Goal: Task Accomplishment & Management: Complete application form

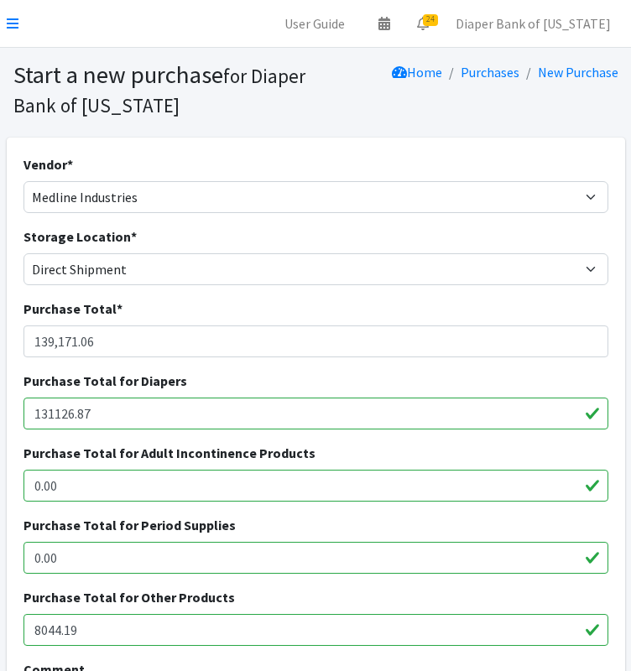
select select "550"
select select "435"
select select "11351"
select select "11350"
select select "11348"
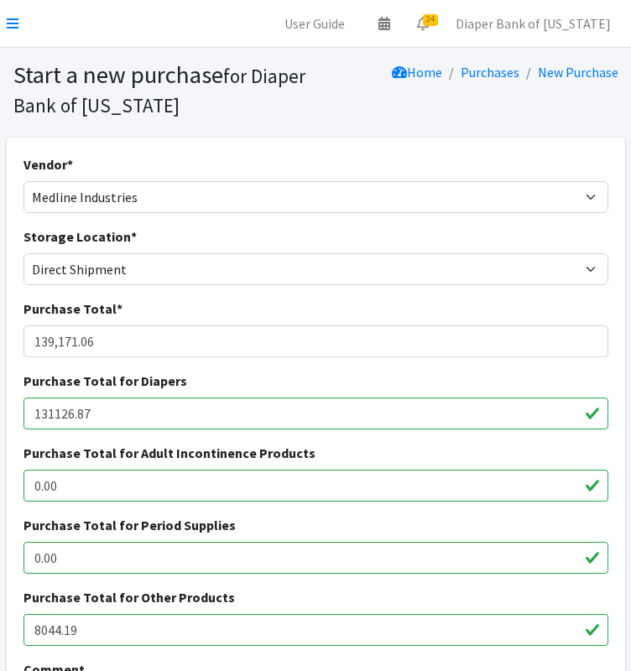
select select "11361"
select select "11349"
select select "11322"
select select "11346"
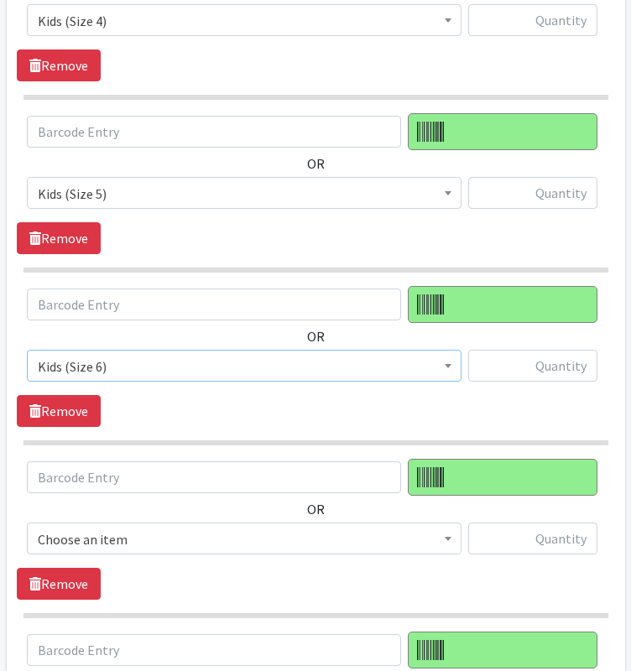
scroll to position [1616, 0]
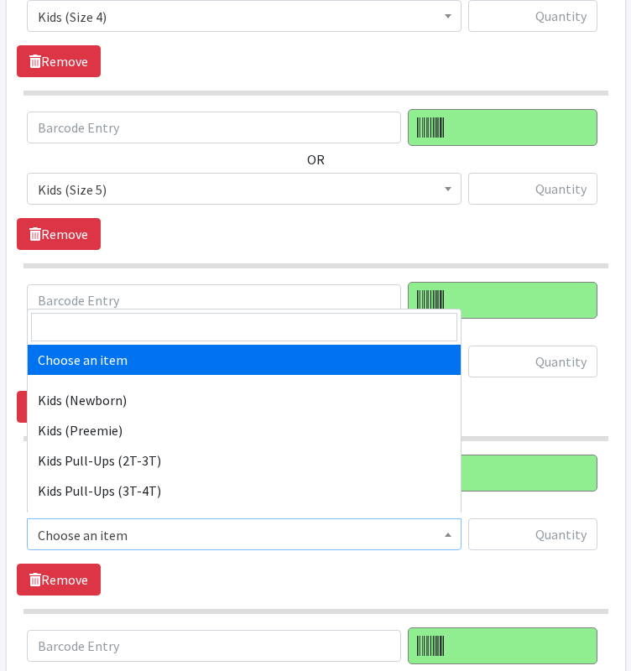
click at [440, 525] on span at bounding box center [448, 532] width 17 height 26
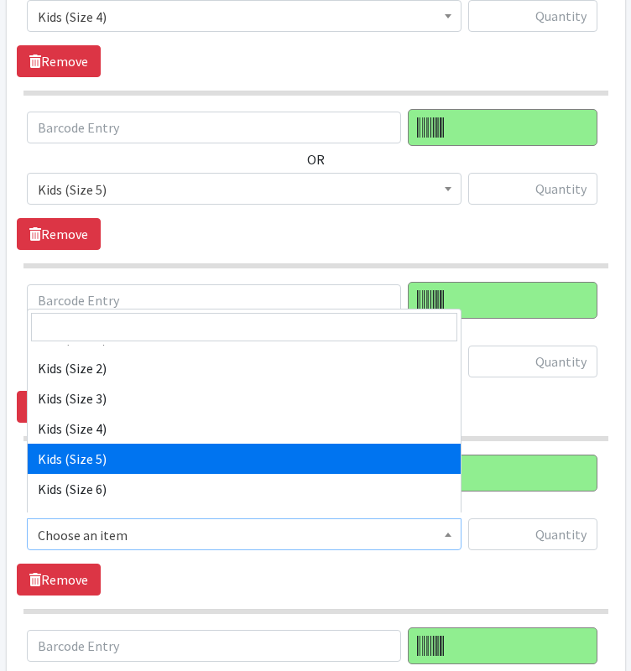
scroll to position [253, 0]
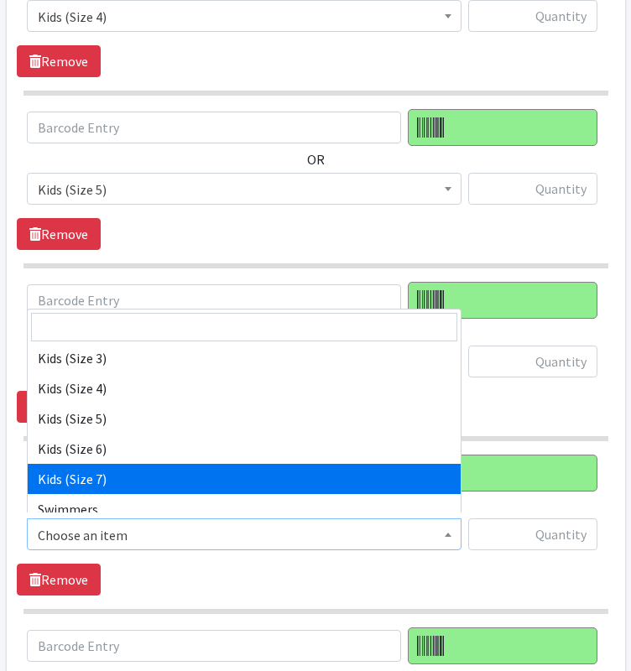
select select "14461"
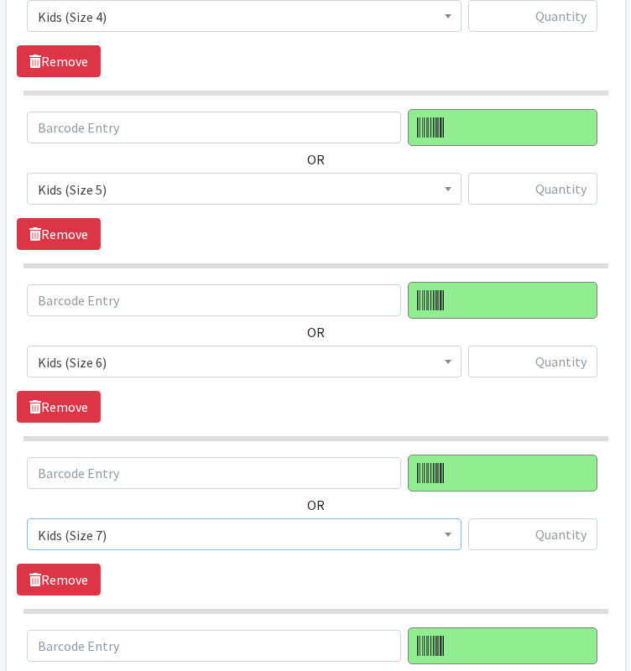
click at [347, 545] on span "Choose an item Kids (Newborn) Kids (Preemie) Kids Pull-Ups (2T-3T) Kids Pull-Up…" at bounding box center [244, 541] width 435 height 45
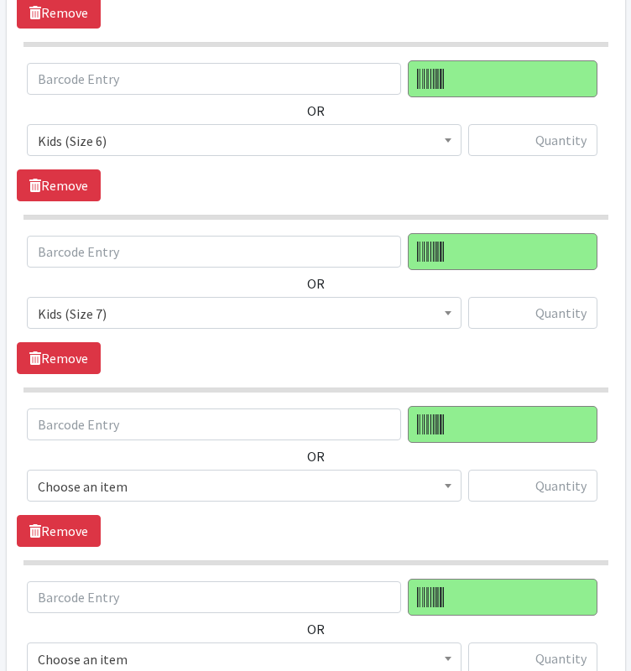
scroll to position [1878, 0]
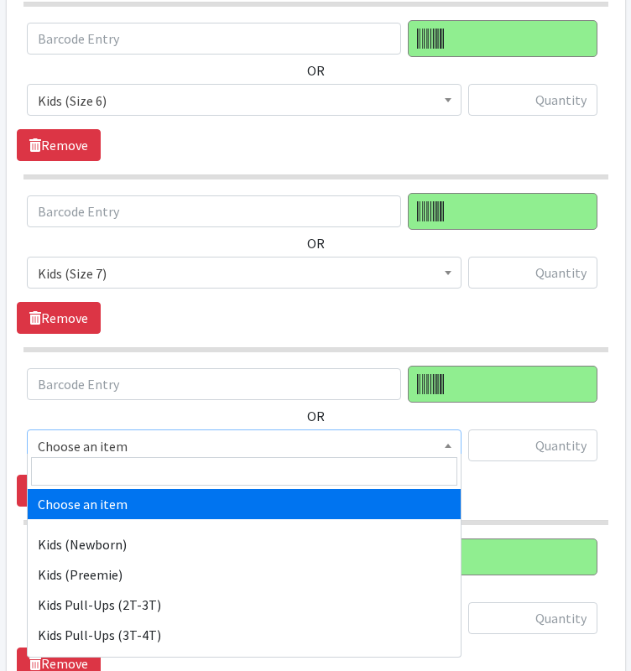
click at [391, 436] on span "Choose an item" at bounding box center [244, 446] width 413 height 23
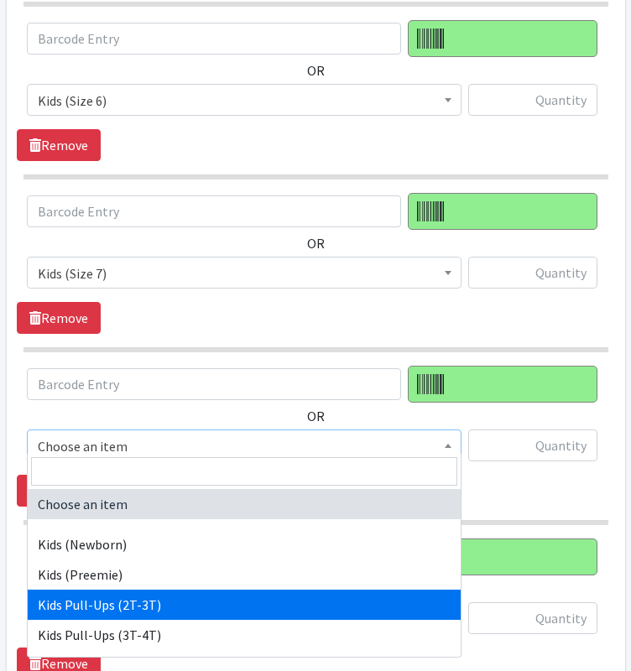
select select "11344"
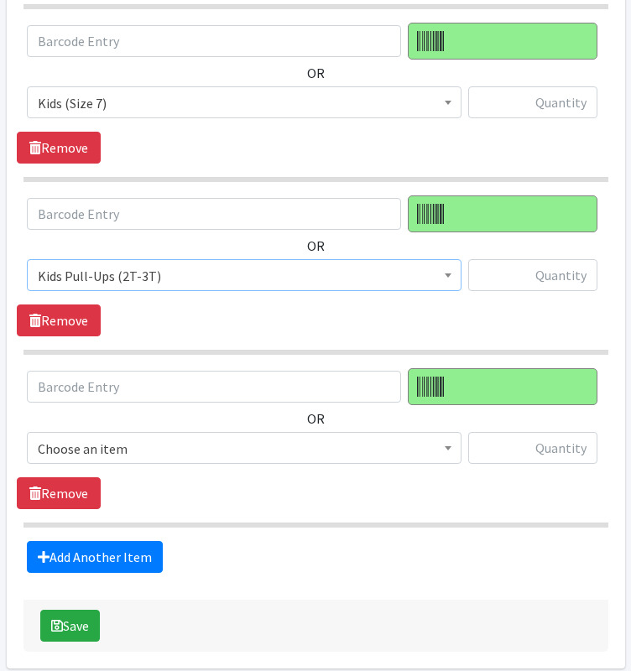
scroll to position [2052, 0]
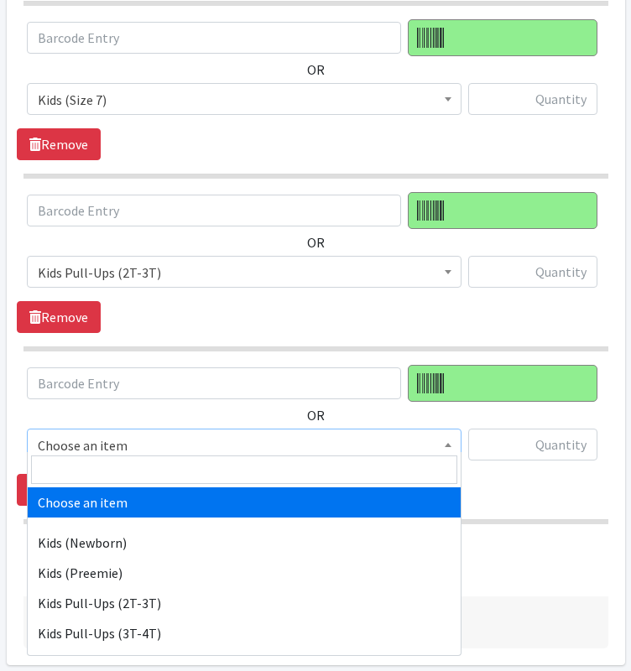
click at [348, 441] on span "Choose an item" at bounding box center [244, 445] width 413 height 23
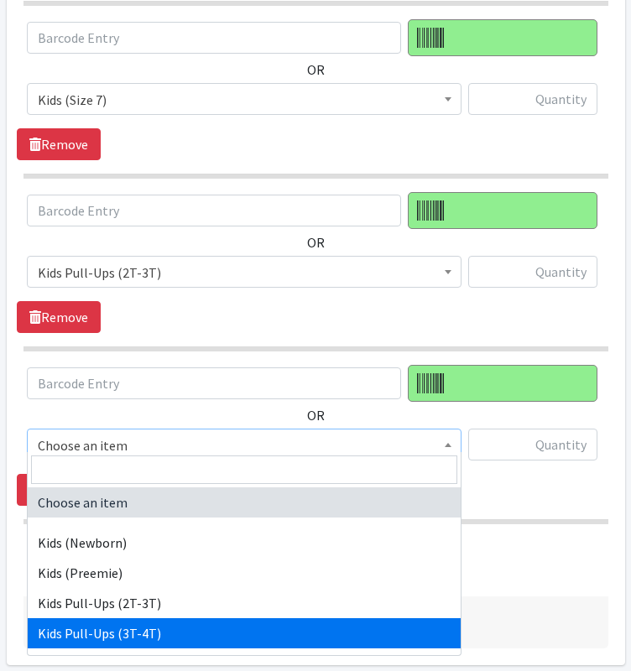
select select "11340"
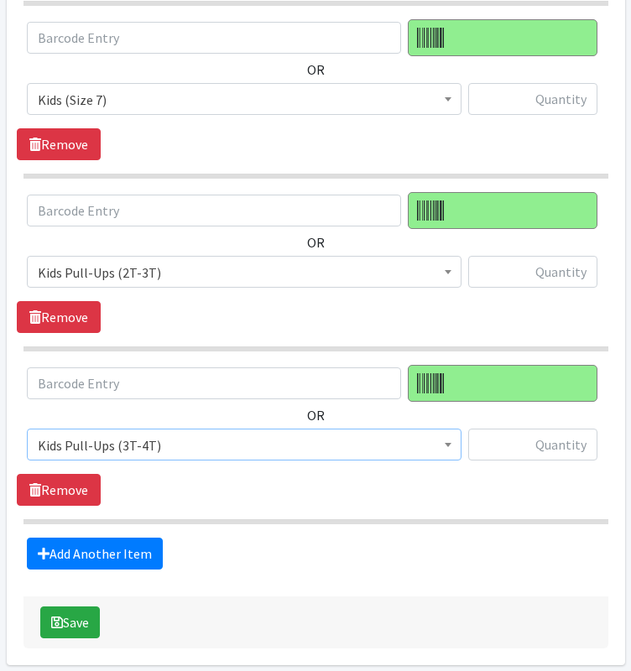
scroll to position [2112, 0]
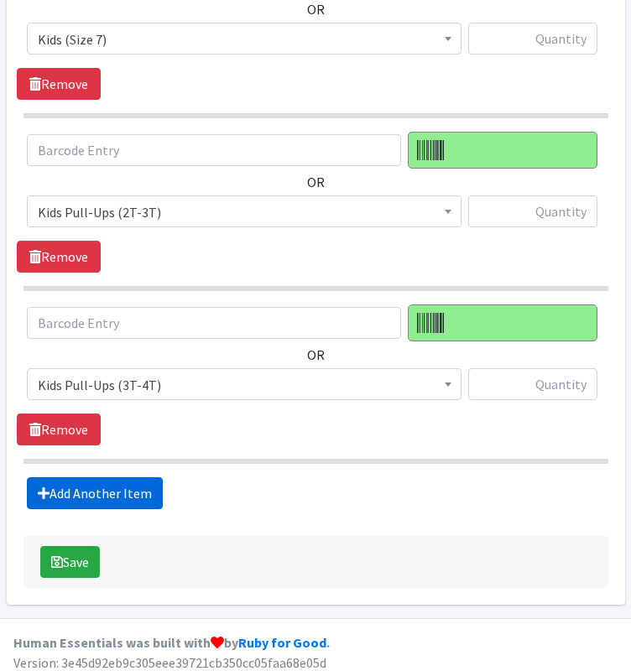
click at [125, 492] on link "Add Another Item" at bounding box center [95, 493] width 136 height 32
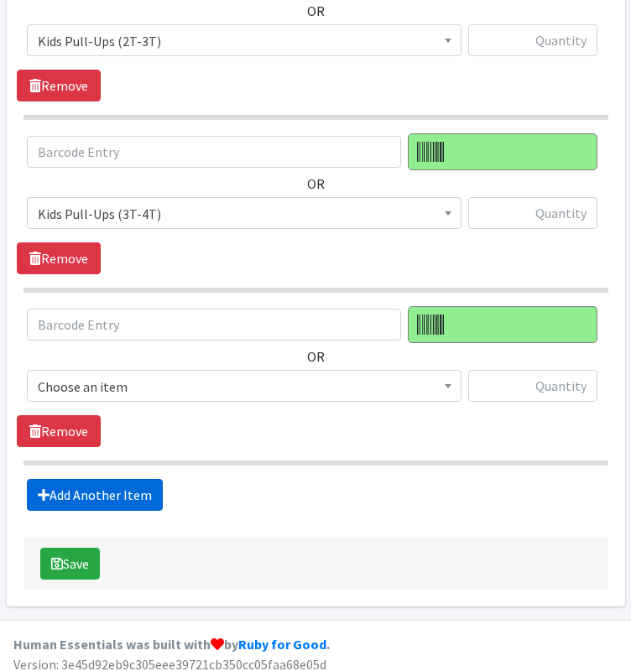
scroll to position [2285, 0]
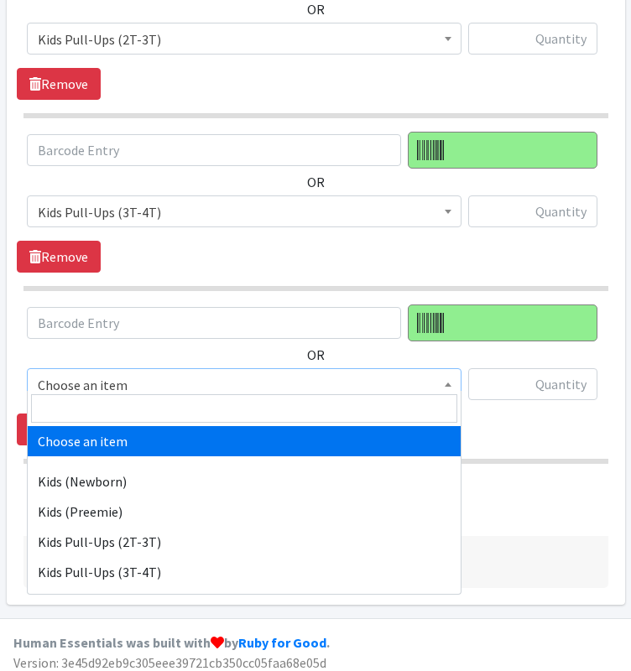
click at [104, 382] on span "Choose an item" at bounding box center [244, 384] width 413 height 23
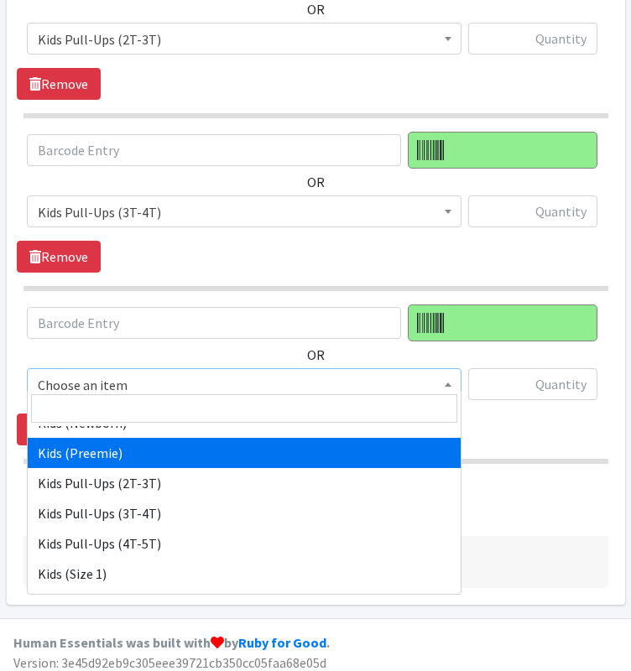
scroll to position [50, 0]
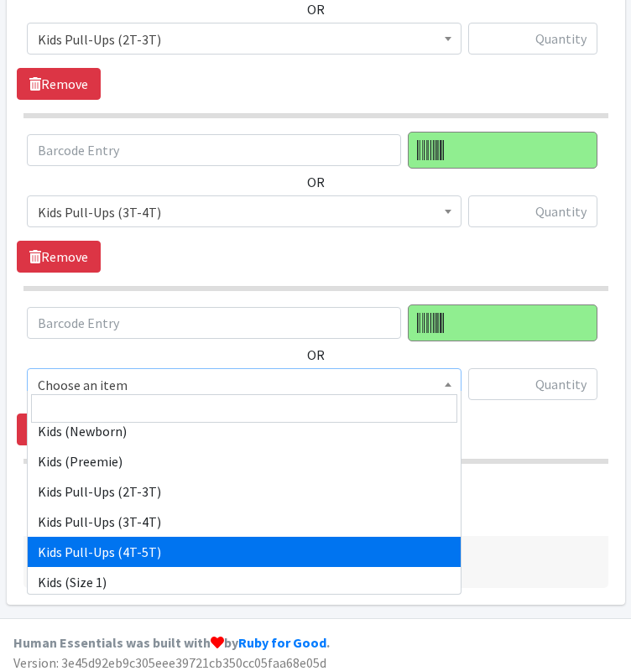
select select "11347"
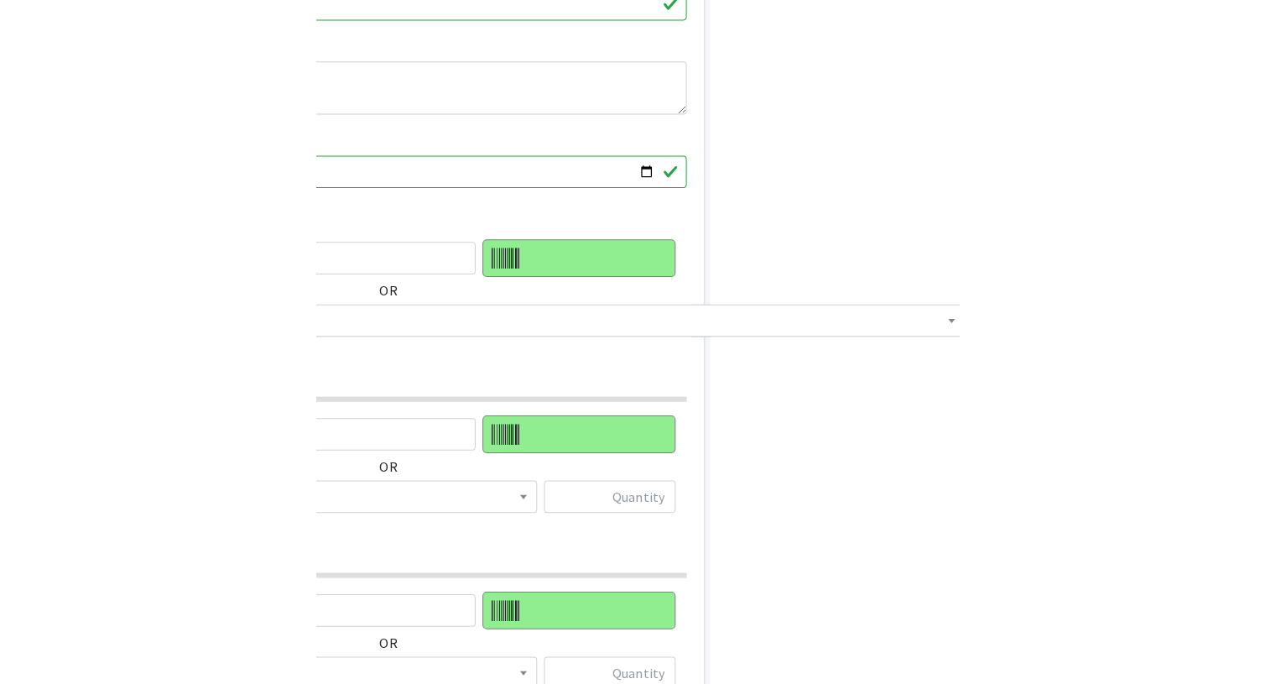
scroll to position [675, 0]
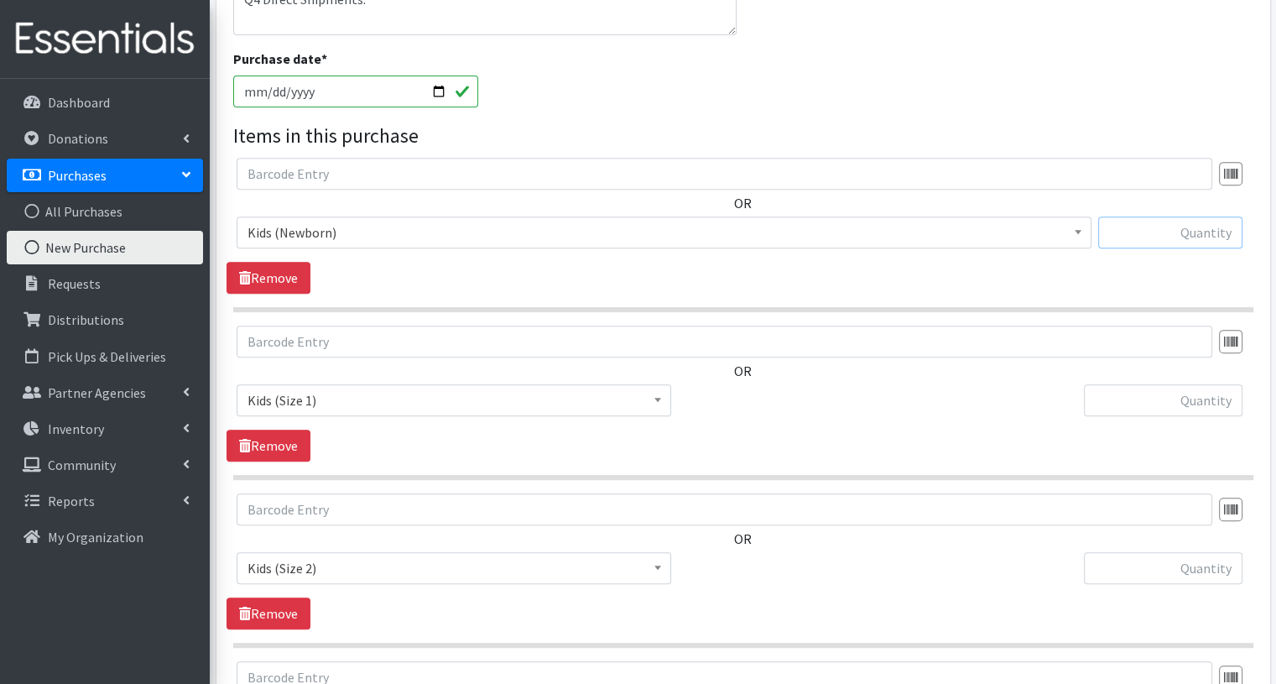
click at [630, 231] on input "text" at bounding box center [1170, 232] width 144 height 32
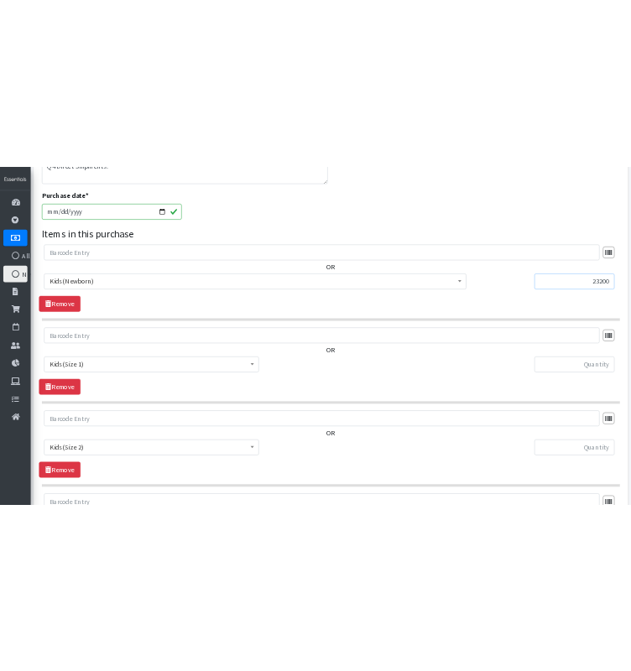
scroll to position [793, 0]
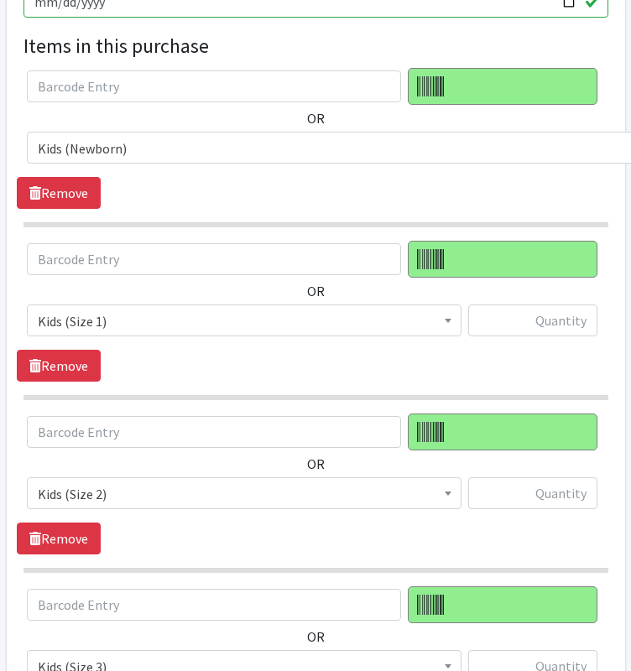
type input "23200"
click at [543, 320] on input "text" at bounding box center [532, 321] width 129 height 32
type input "36000"
click at [556, 499] on input "text" at bounding box center [532, 493] width 129 height 32
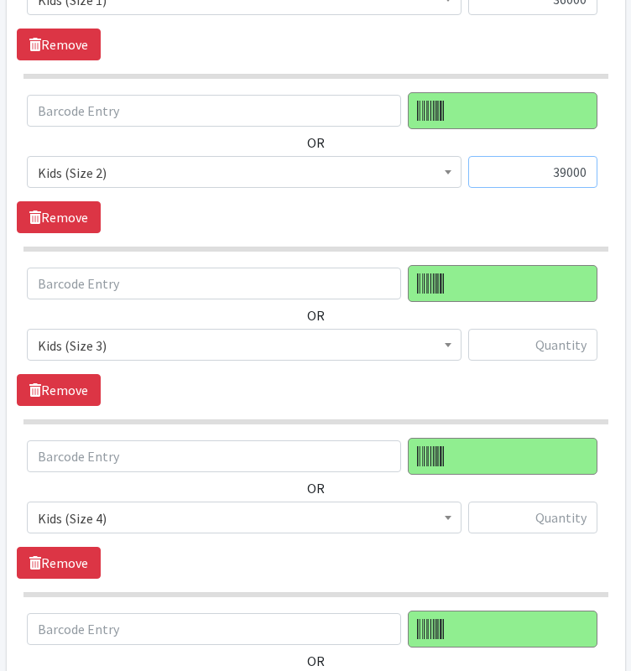
scroll to position [1114, 0]
type input "39000"
click at [553, 336] on input "text" at bounding box center [532, 345] width 129 height 32
type input "51800"
click at [570, 507] on input "text" at bounding box center [532, 518] width 129 height 32
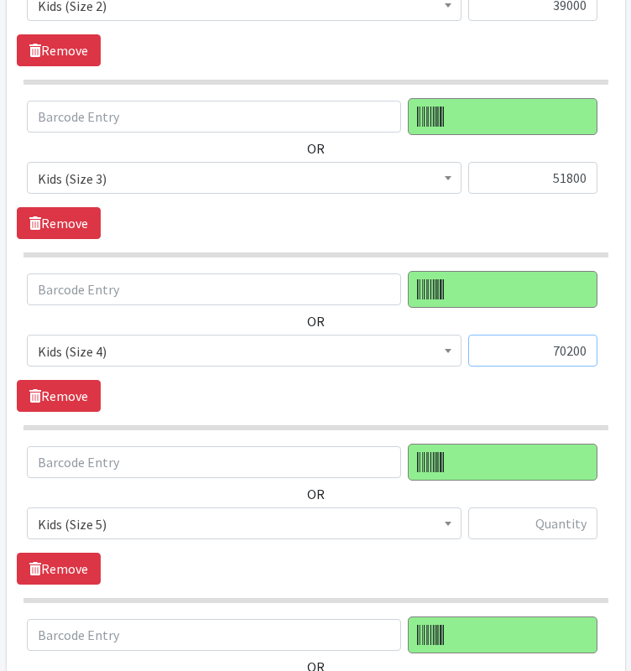
scroll to position [1326, 0]
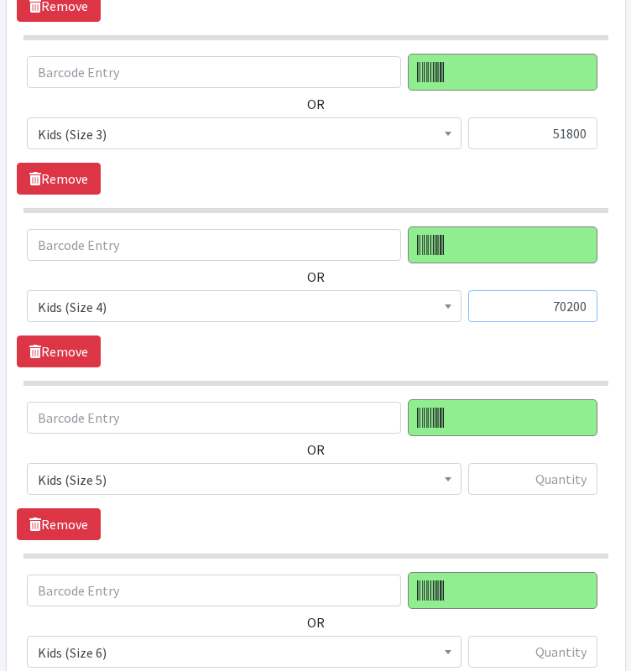
type input "70200"
click at [569, 476] on input "text" at bounding box center [532, 479] width 129 height 32
click at [566, 472] on input "text" at bounding box center [532, 479] width 129 height 32
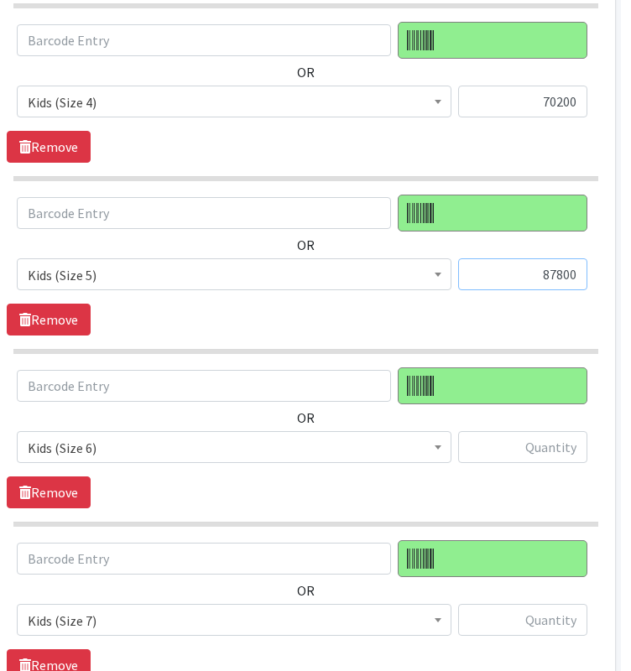
scroll to position [1537, 10]
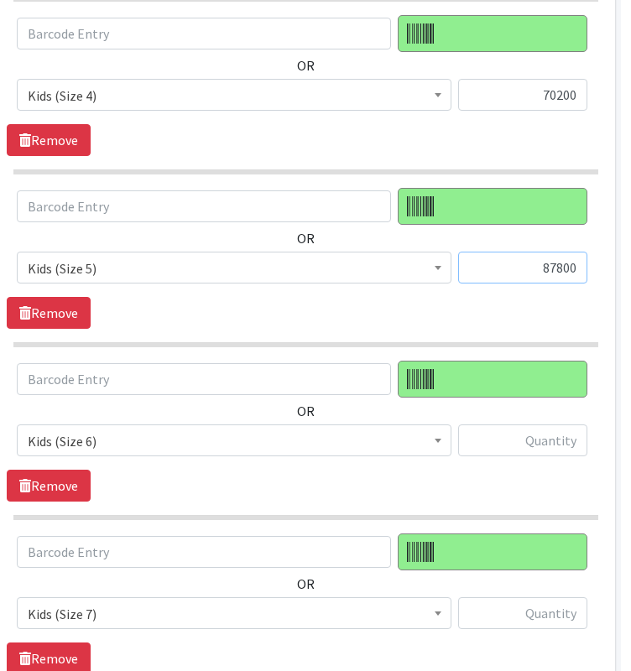
type input "87800"
click at [554, 441] on input "text" at bounding box center [522, 441] width 129 height 32
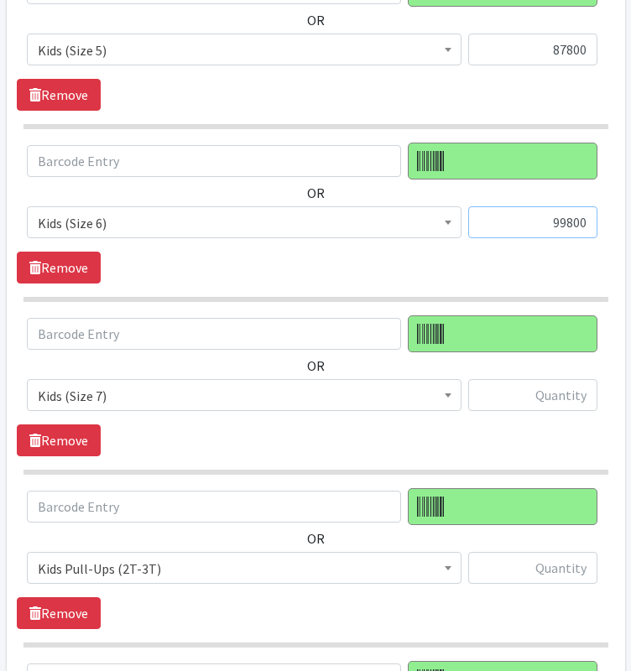
scroll to position [1758, 0]
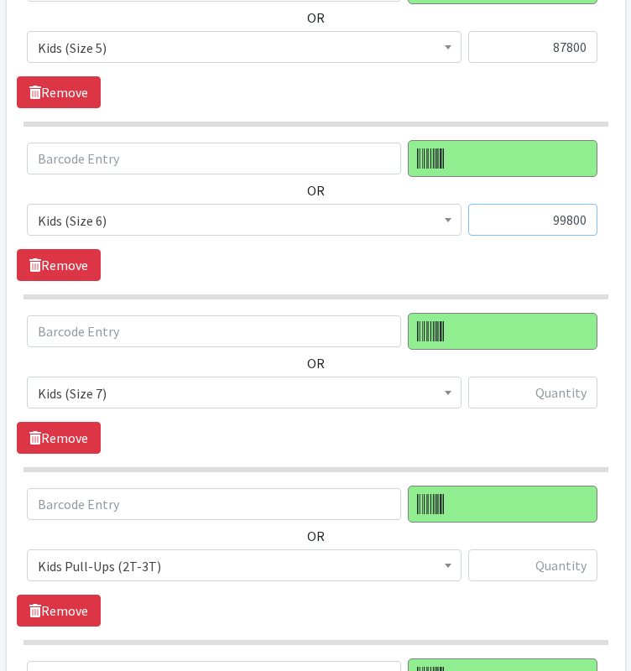
type input "99800"
click at [567, 383] on input "text" at bounding box center [532, 393] width 129 height 32
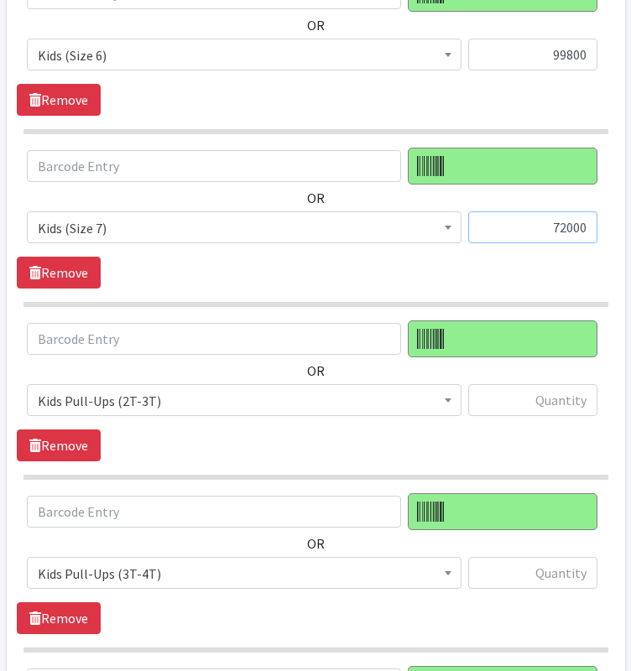
scroll to position [1920, 0]
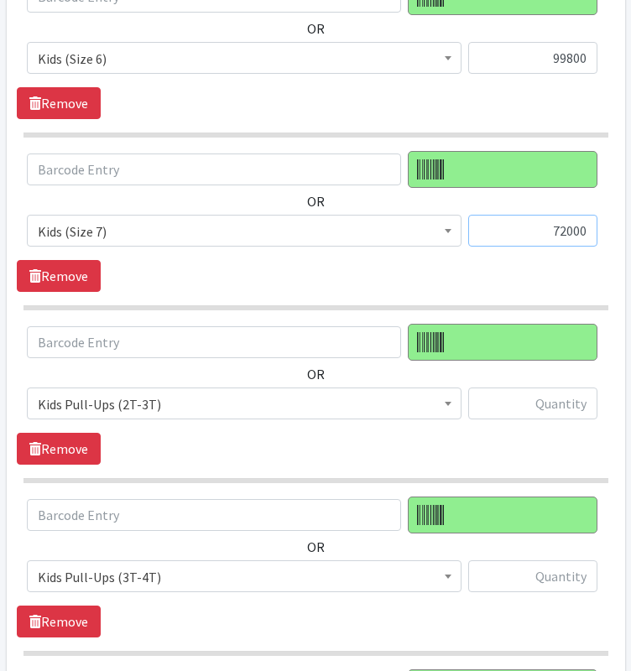
type input "72000"
click at [557, 399] on input "text" at bounding box center [532, 404] width 129 height 32
type input "12648"
click at [559, 566] on input "text" at bounding box center [532, 577] width 129 height 32
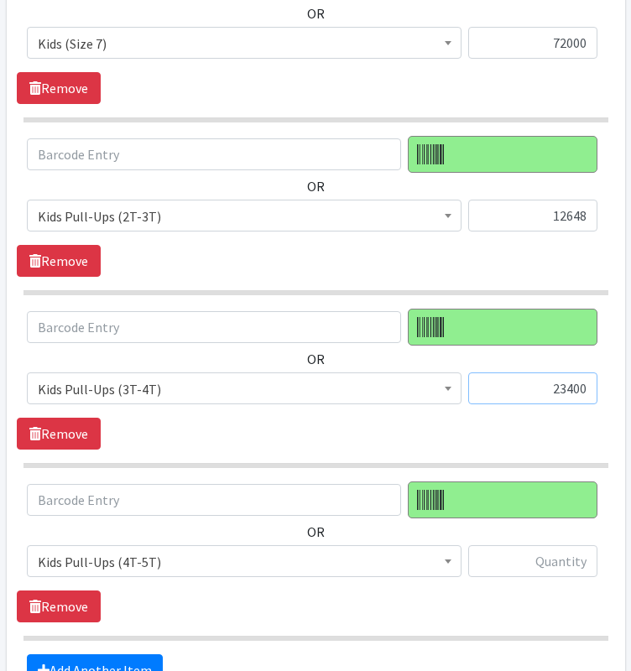
scroll to position [2107, 0]
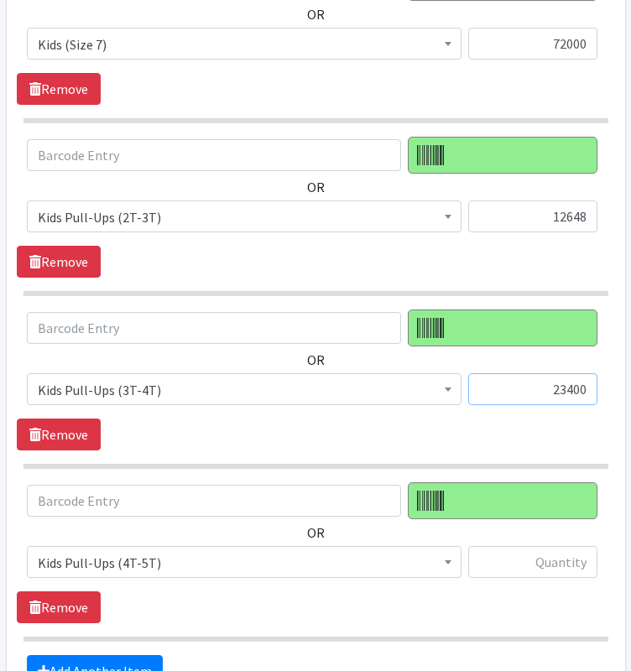
type input "23400"
click at [560, 560] on input "text" at bounding box center [532, 562] width 129 height 32
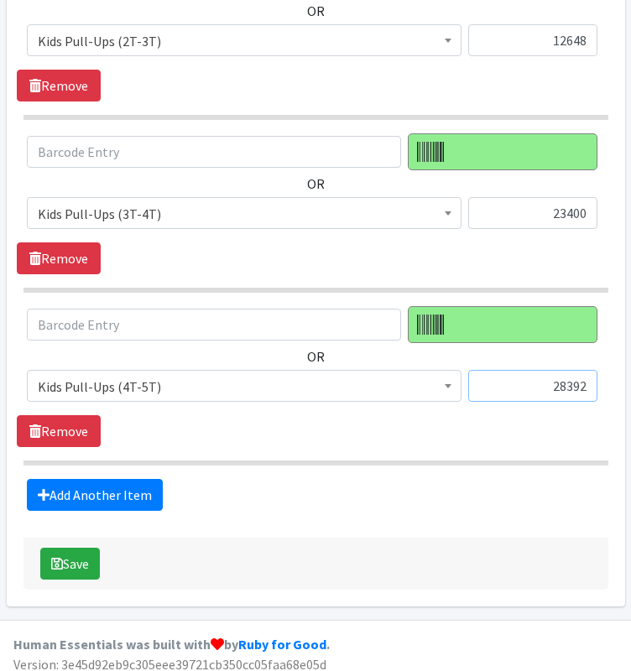
scroll to position [2285, 0]
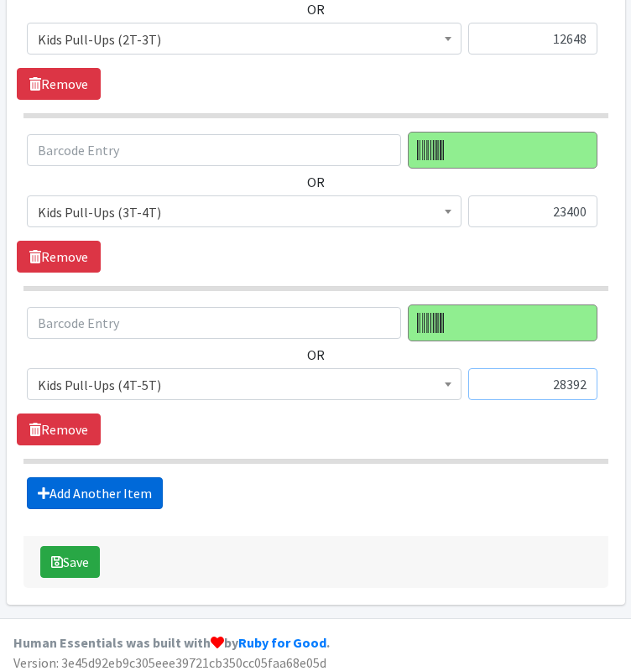
type input "28392"
click at [131, 486] on link "Add Another Item" at bounding box center [95, 493] width 136 height 32
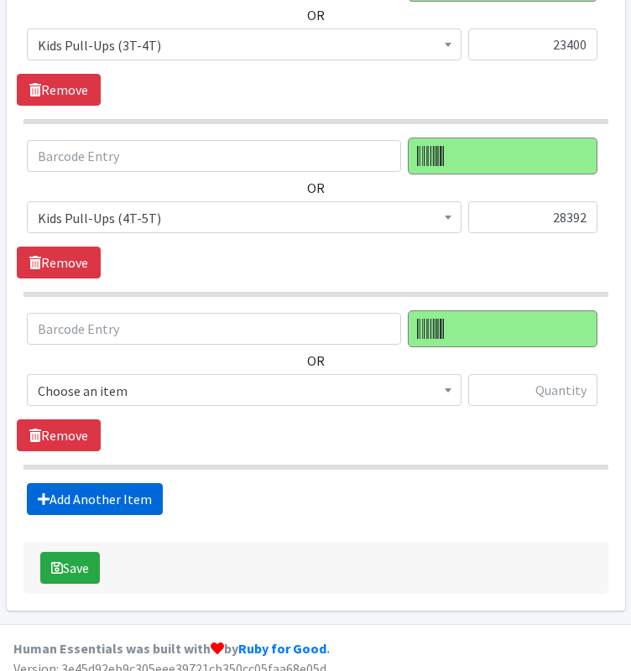
scroll to position [2457, 0]
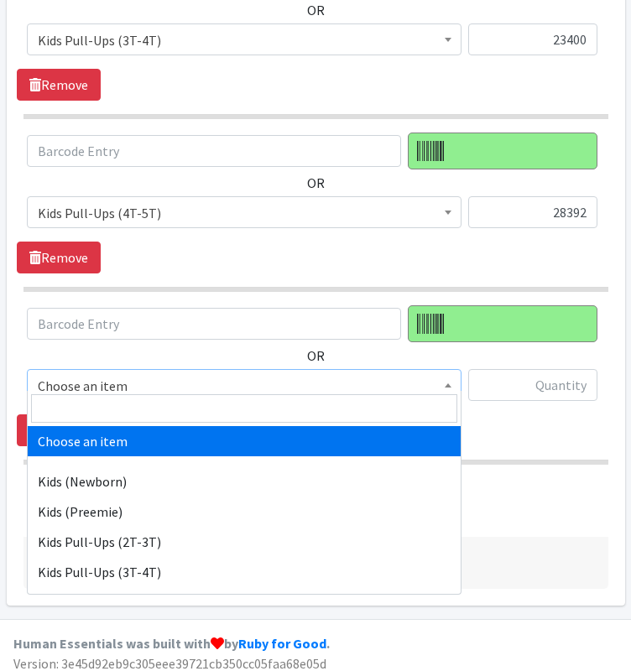
click at [383, 383] on span "Choose an item" at bounding box center [244, 385] width 413 height 23
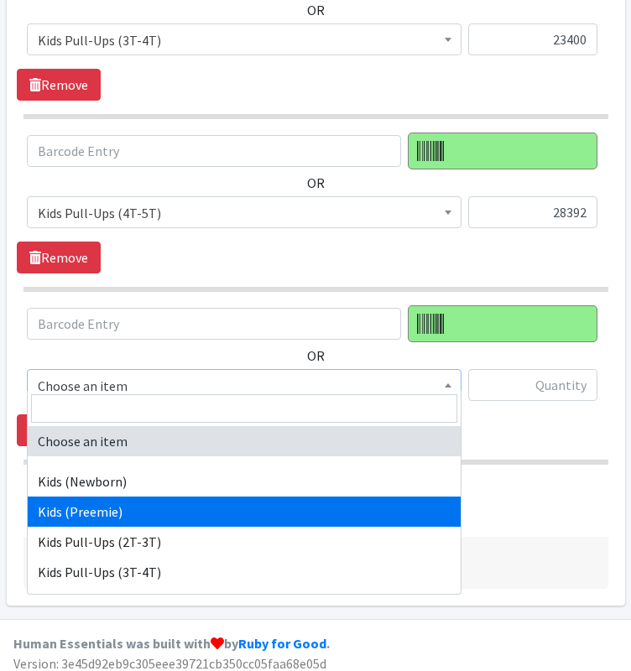
scroll to position [326, 0]
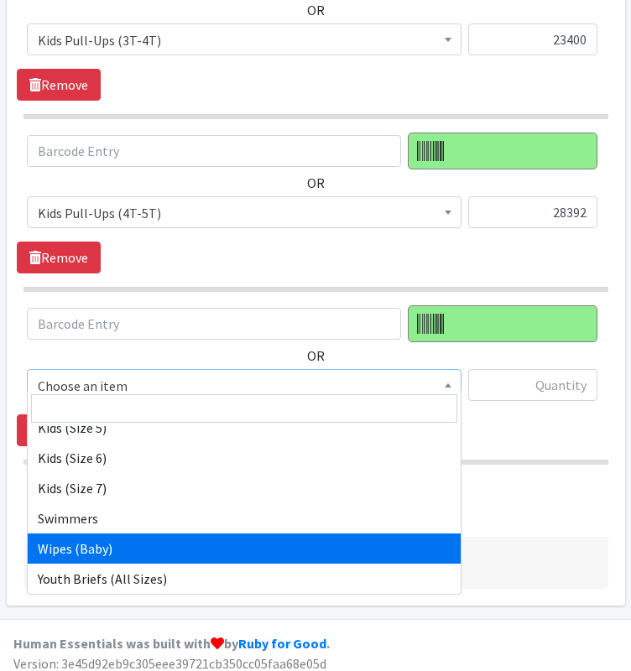
select select "11343"
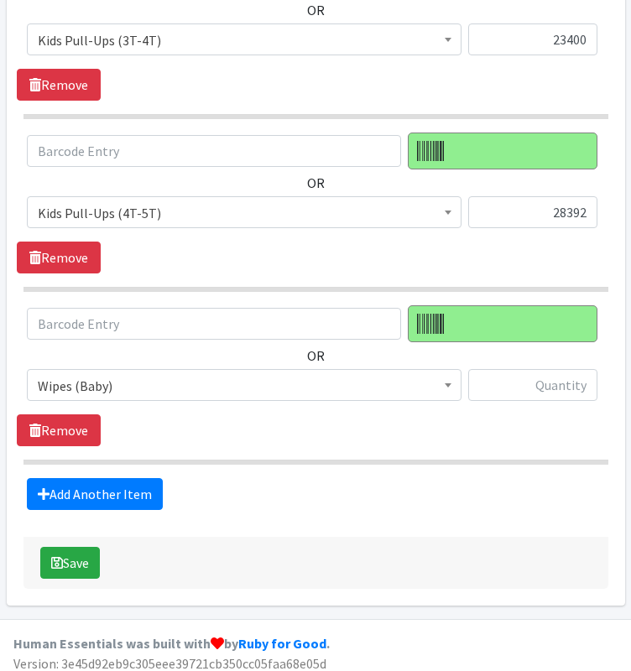
click at [537, 407] on div "OR Choose an item Kids (Newborn) Kids (Preemie) Kids Pull-Ups (2T-3T) Kids Pull…" at bounding box center [315, 375] width 597 height 141
click at [530, 369] on input "text" at bounding box center [532, 385] width 129 height 32
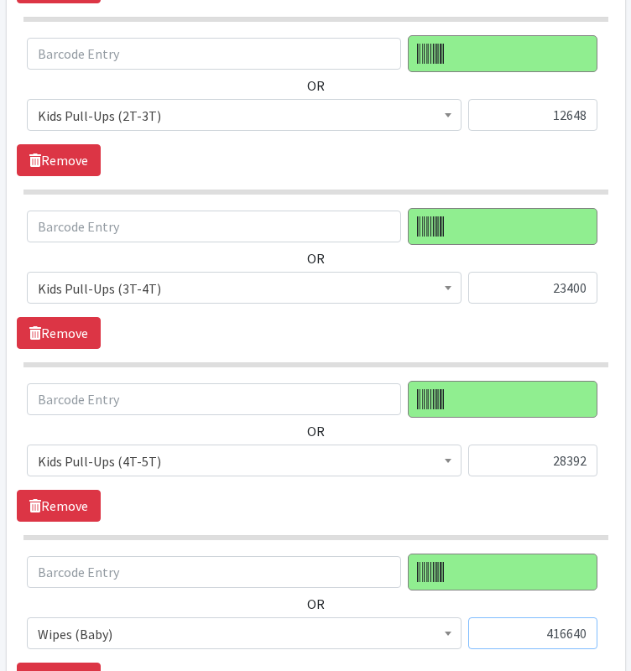
scroll to position [2457, 0]
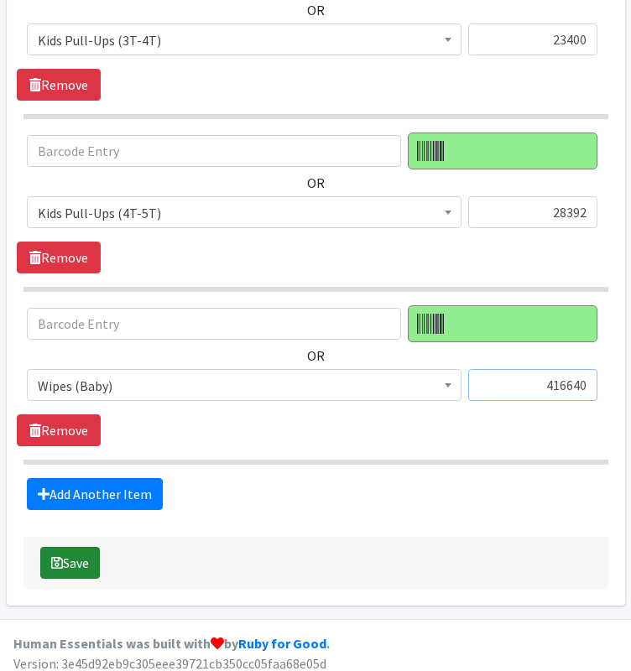
type input "416640"
click at [81, 554] on button "Save" at bounding box center [70, 563] width 60 height 32
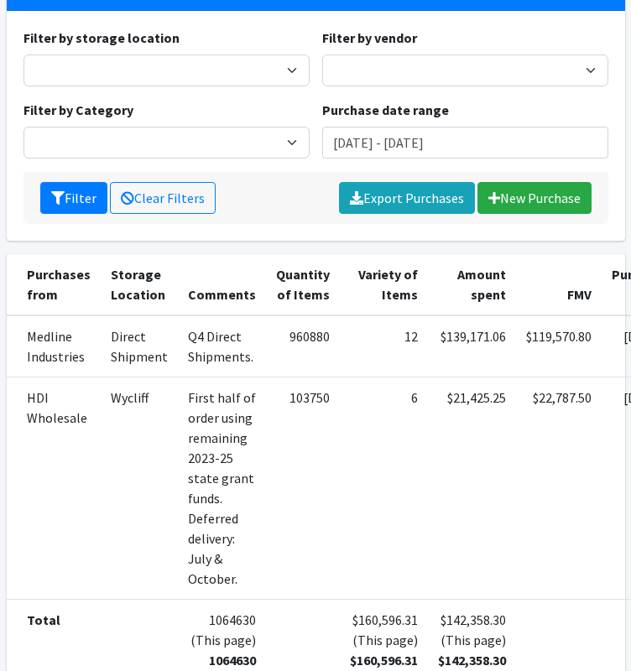
scroll to position [221, 125]
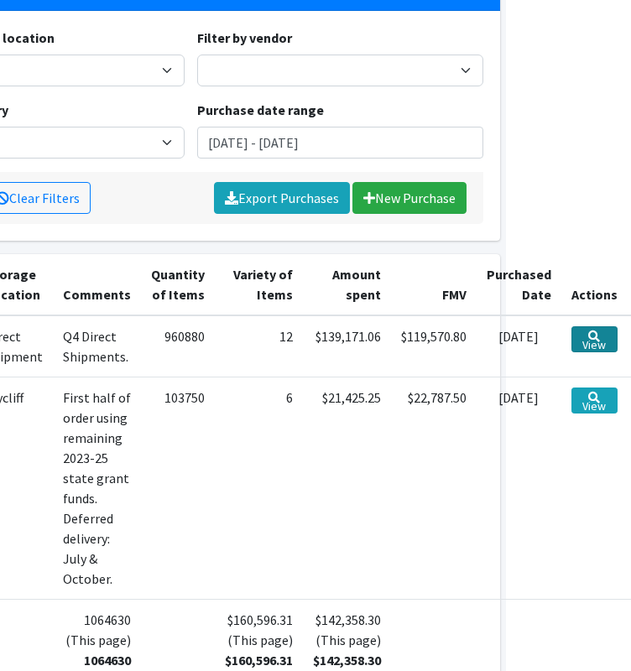
click at [587, 341] on link "View" at bounding box center [594, 339] width 46 height 26
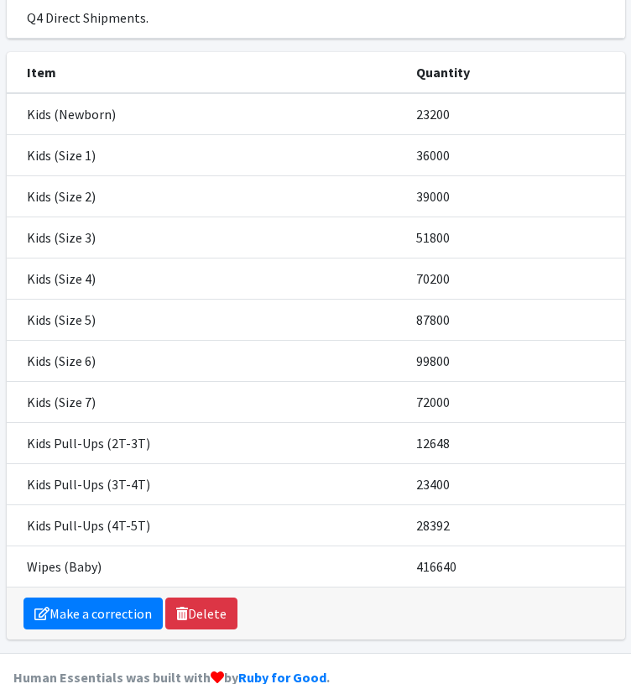
scroll to position [265, 0]
